Goal: Task Accomplishment & Management: Manage account settings

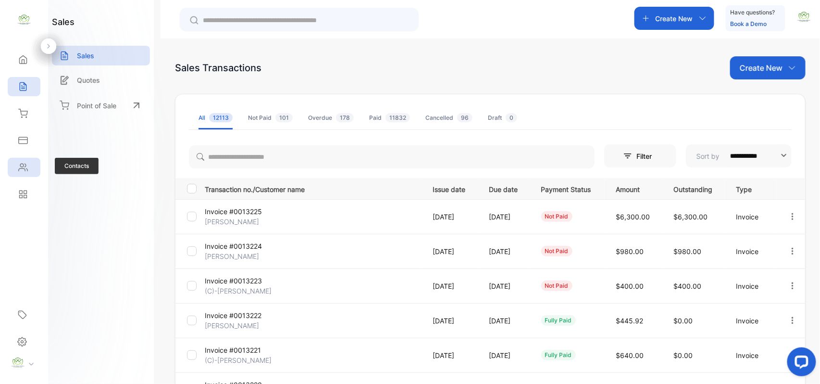
click at [20, 160] on div "Contacts" at bounding box center [24, 167] width 33 height 19
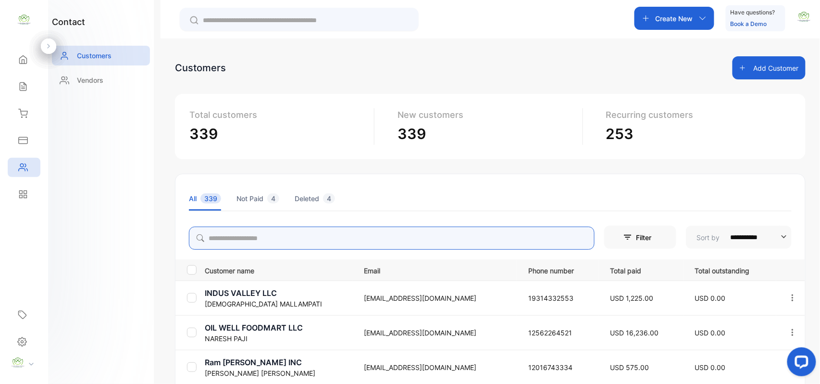
click at [291, 247] on input "search" at bounding box center [392, 237] width 406 height 23
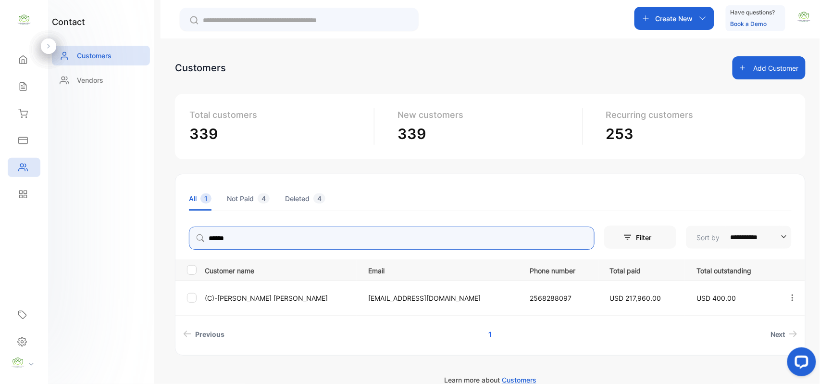
type input "******"
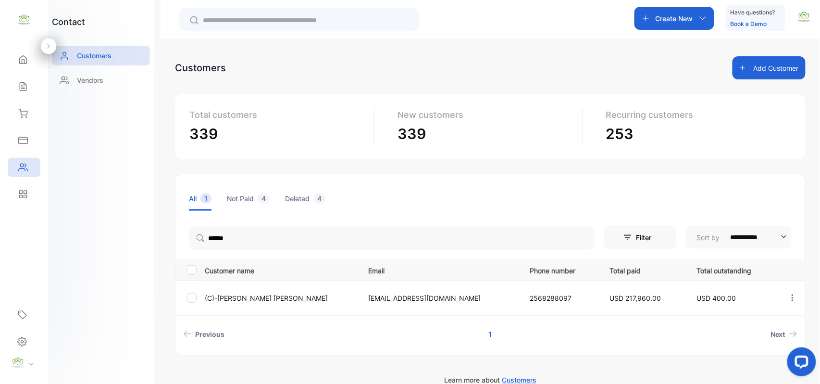
drag, startPoint x: 86, startPoint y: 220, endPoint x: 160, endPoint y: 303, distance: 111.3
click at [86, 221] on div "contact Customers Vendors" at bounding box center [101, 192] width 106 height 384
click at [231, 290] on td "(C)-[PERSON_NAME]" at bounding box center [279, 297] width 156 height 35
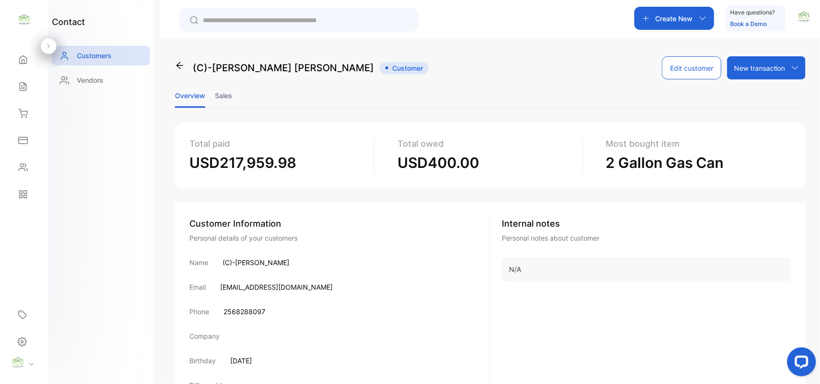
click at [229, 94] on li "Sales" at bounding box center [223, 95] width 17 height 25
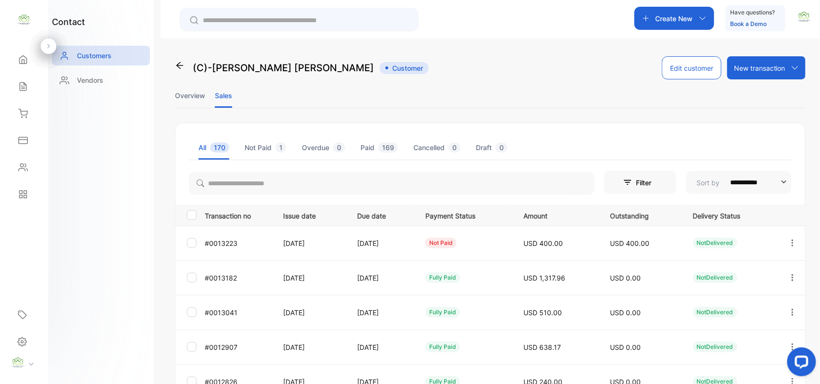
click at [789, 274] on icon "button" at bounding box center [793, 277] width 9 height 9
click at [754, 303] on div "View" at bounding box center [749, 306] width 108 height 19
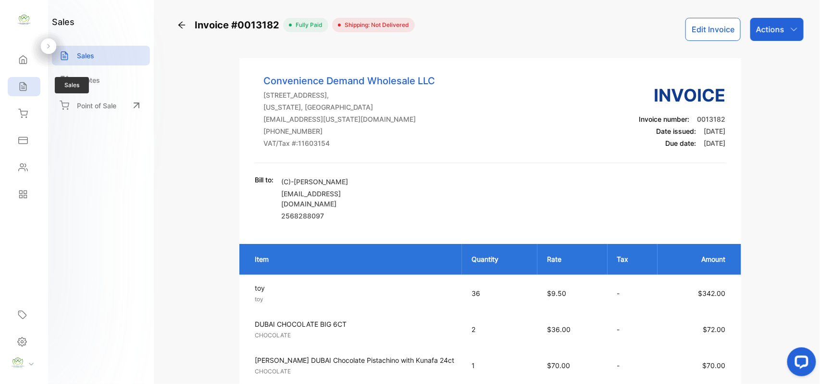
click at [20, 83] on icon at bounding box center [23, 87] width 10 height 10
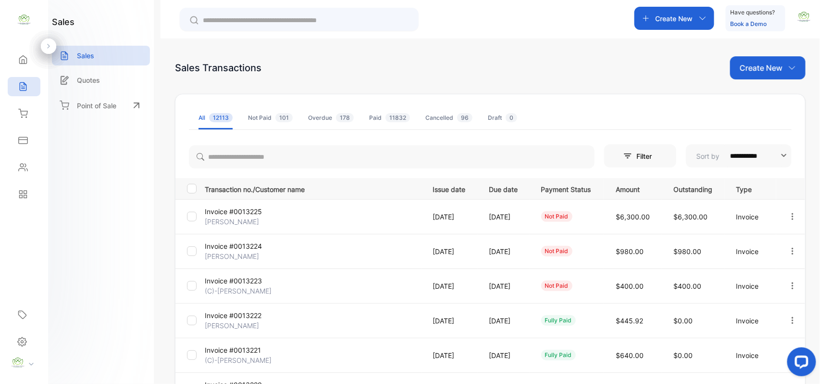
click at [234, 283] on p "Invoice #0013223" at bounding box center [241, 280] width 72 height 10
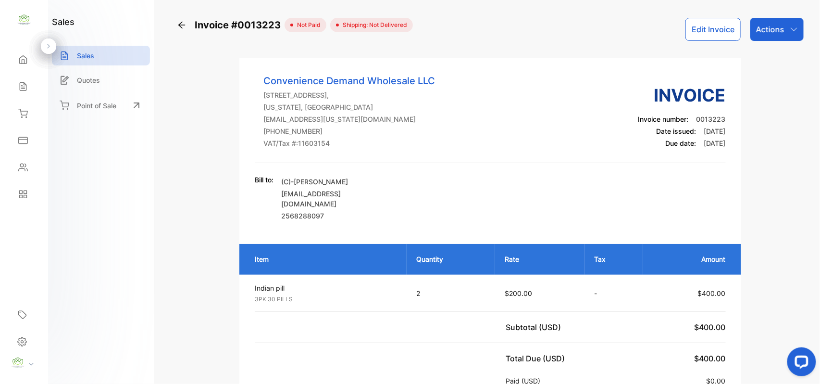
click at [708, 25] on button "Edit Invoice" at bounding box center [713, 29] width 55 height 23
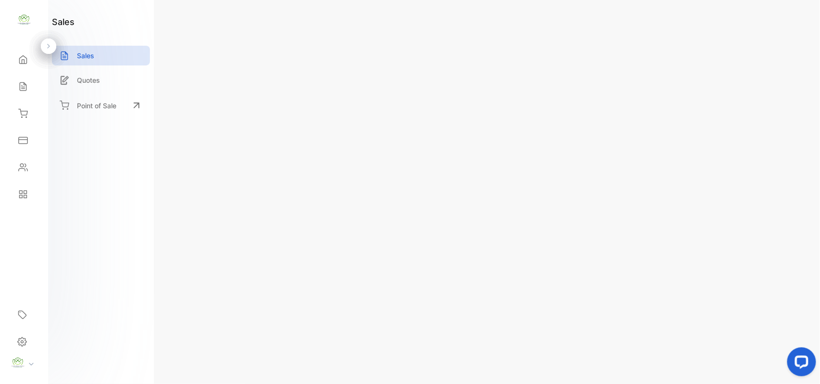
scroll to position [149, 0]
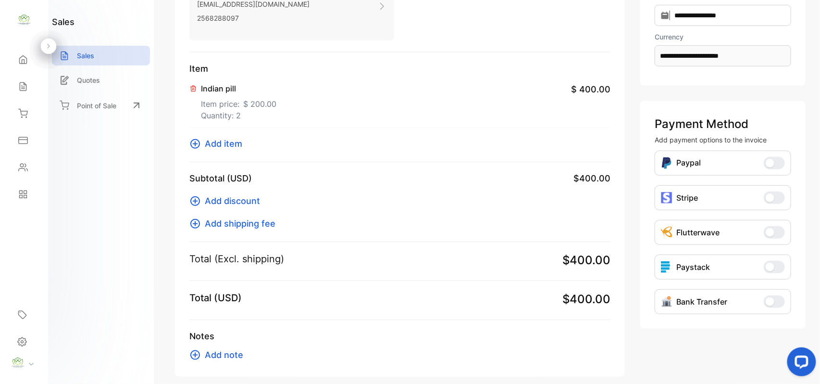
click at [243, 200] on span "Add discount" at bounding box center [232, 200] width 55 height 13
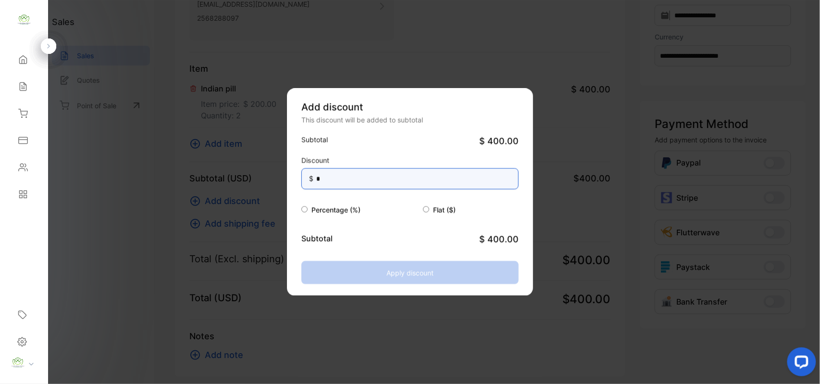
click at [370, 182] on input "*" at bounding box center [409, 178] width 217 height 21
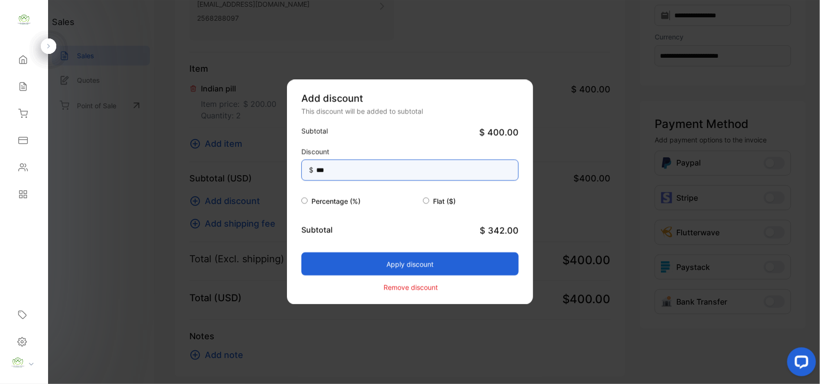
type input "*****"
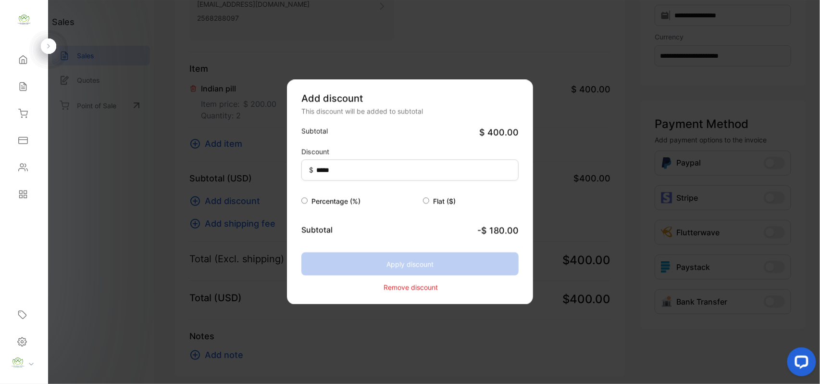
drag, startPoint x: 250, startPoint y: 356, endPoint x: 247, endPoint y: 278, distance: 78.4
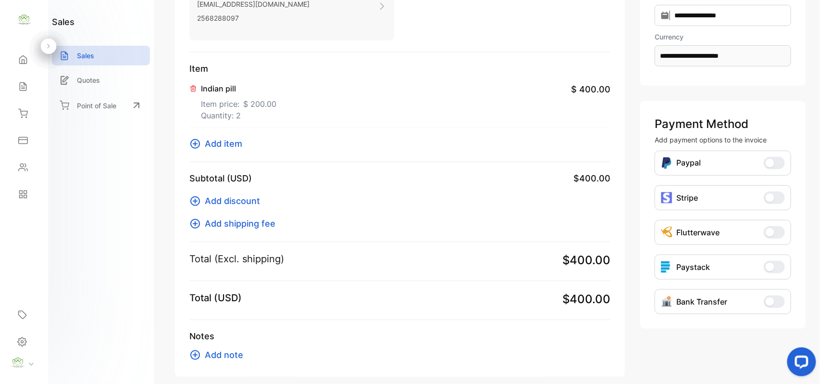
click at [243, 112] on p "Quantity: 2" at bounding box center [238, 116] width 75 height 12
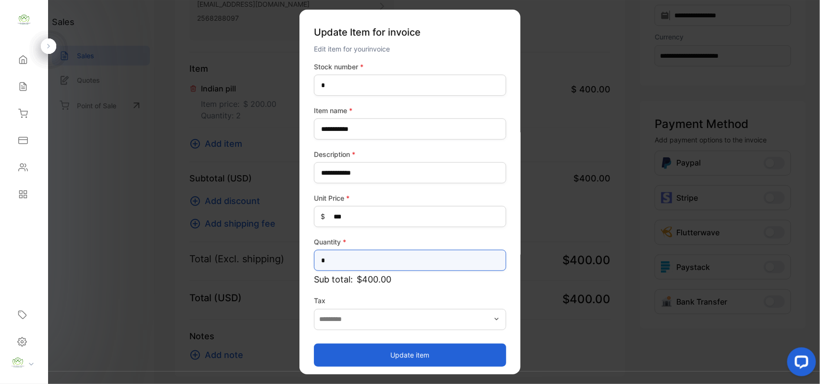
click at [343, 261] on input "*" at bounding box center [410, 260] width 192 height 21
type input "*"
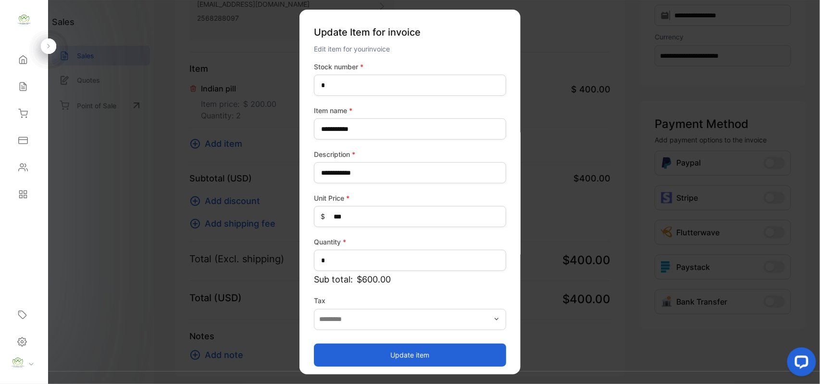
click at [345, 354] on button "Update item" at bounding box center [410, 354] width 192 height 23
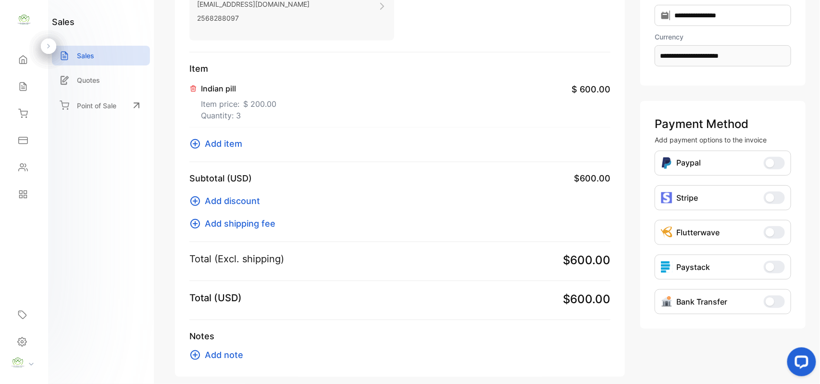
click at [249, 198] on span "Add discount" at bounding box center [232, 200] width 55 height 13
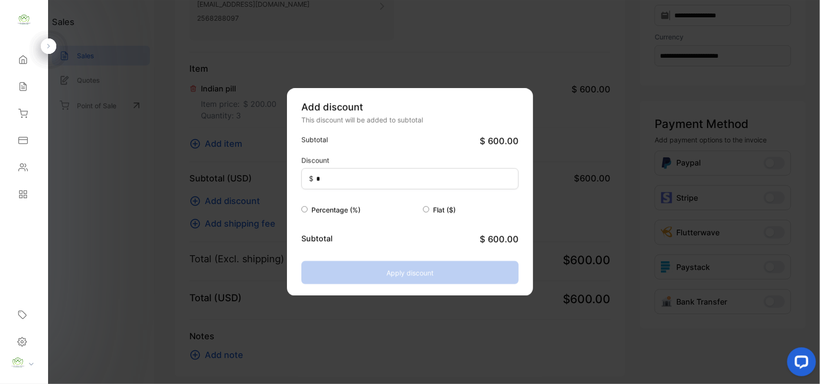
drag, startPoint x: 392, startPoint y: 162, endPoint x: 388, endPoint y: 172, distance: 10.8
click at [391, 167] on div "Discount $ *" at bounding box center [409, 172] width 217 height 34
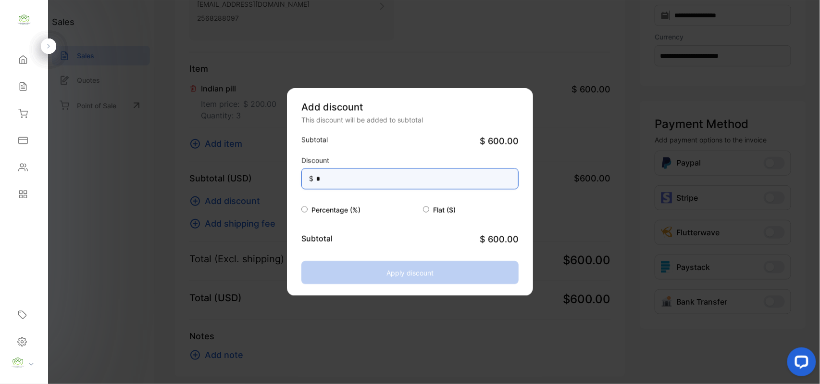
click at [388, 173] on input "*" at bounding box center [409, 178] width 217 height 21
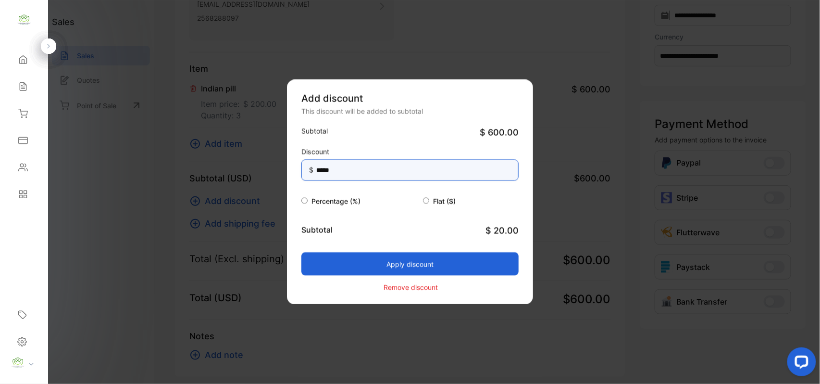
type input "*****"
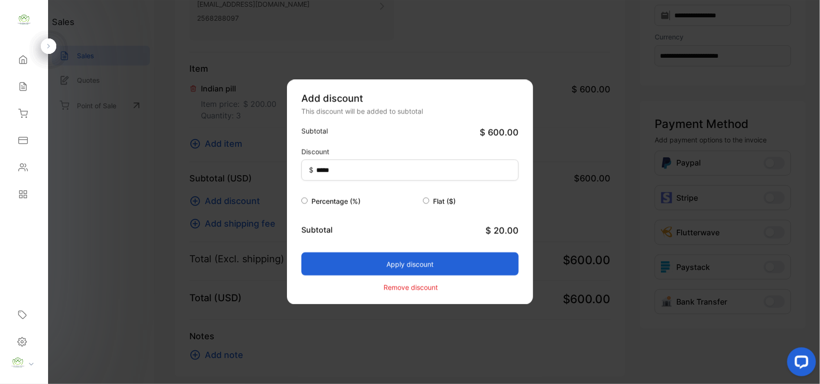
click at [359, 262] on button "Apply discount" at bounding box center [409, 263] width 217 height 23
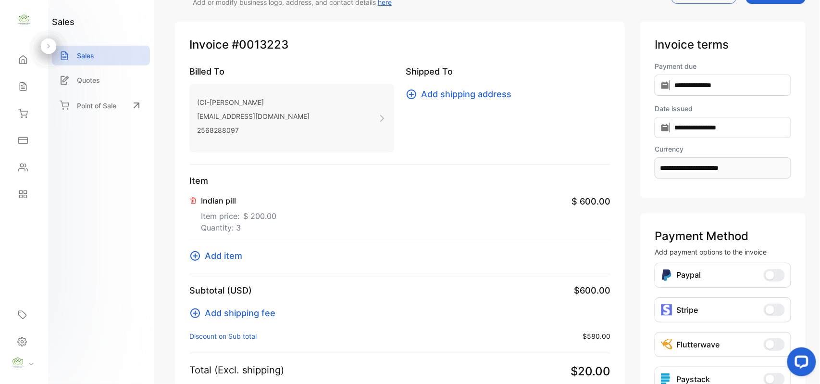
scroll to position [0, 0]
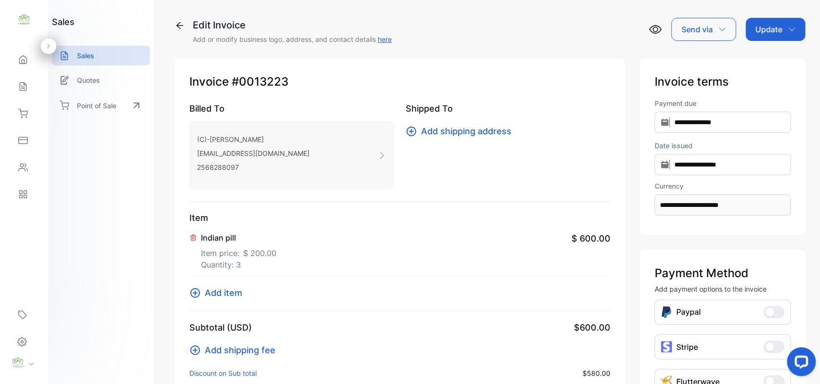
click at [767, 25] on p "Update" at bounding box center [769, 30] width 27 height 12
click at [776, 67] on div "Invoice" at bounding box center [777, 60] width 55 height 19
